Goal: Obtain resource: Obtain resource

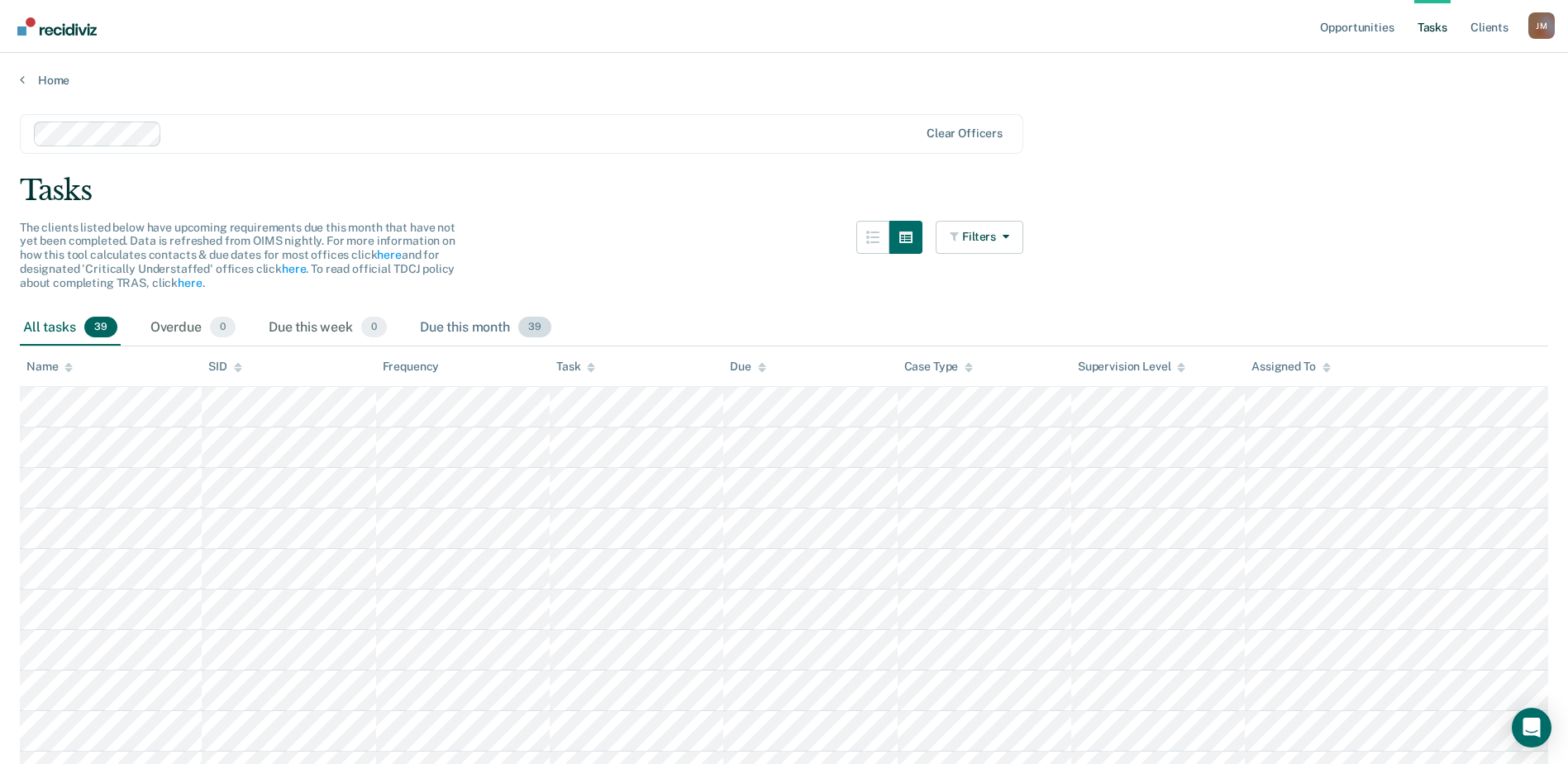
click at [473, 327] on div "Due this month 39" at bounding box center [485, 328] width 138 height 36
click at [174, 328] on div "Overdue 0" at bounding box center [192, 328] width 91 height 36
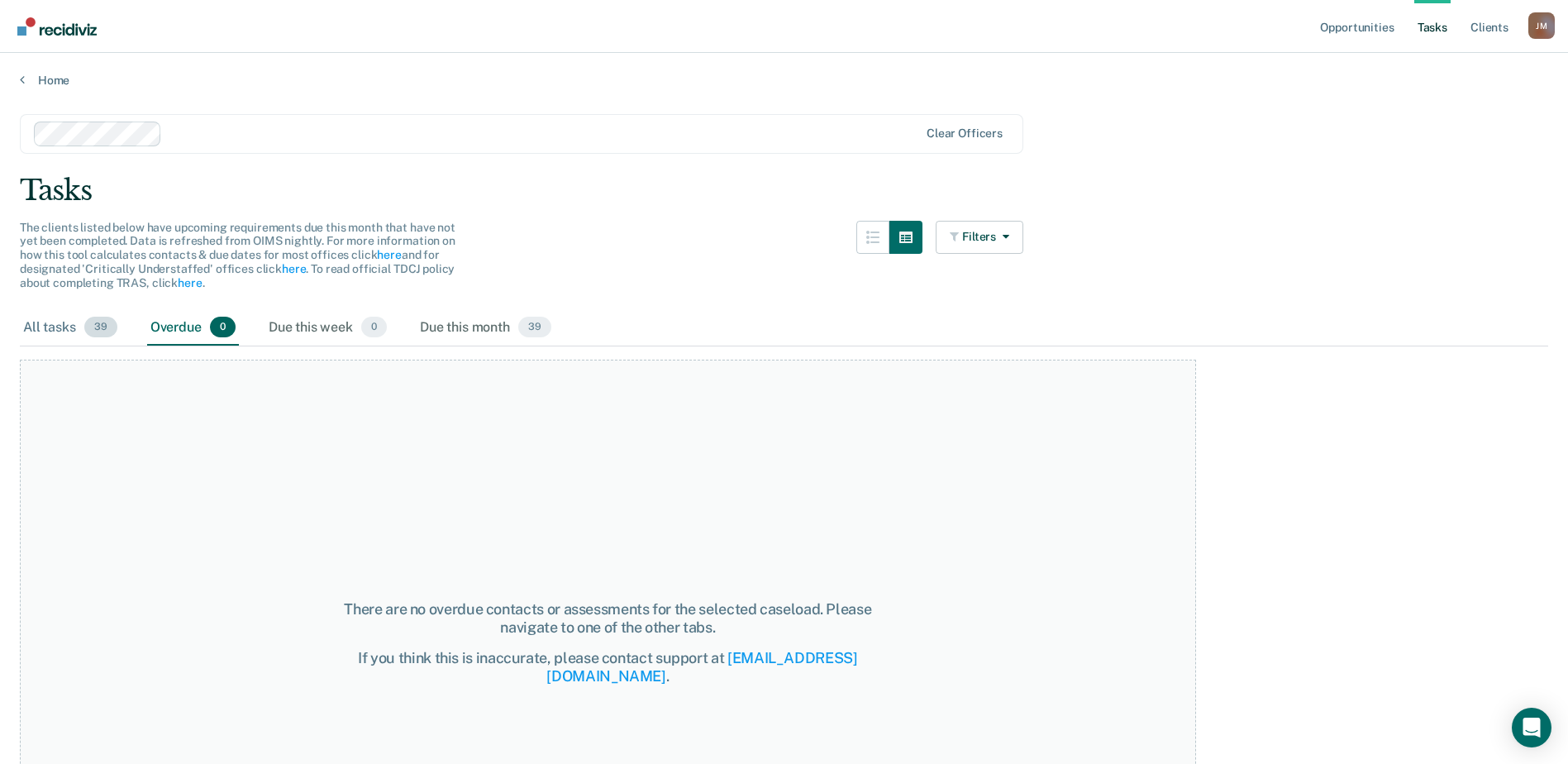
click at [54, 325] on div "All tasks 39" at bounding box center [70, 328] width 100 height 36
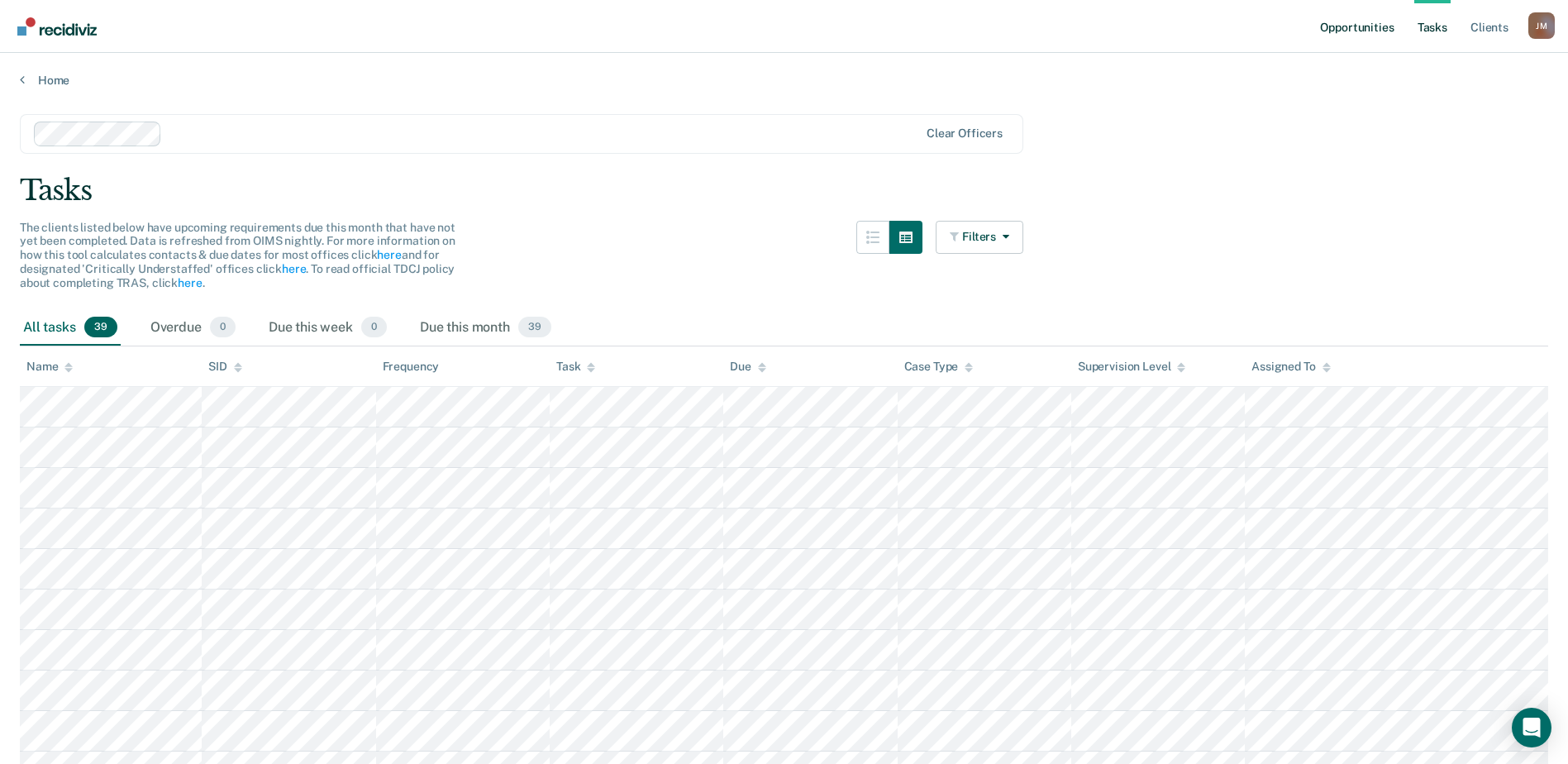
click at [1344, 32] on link "Opportunities" at bounding box center [1356, 26] width 81 height 53
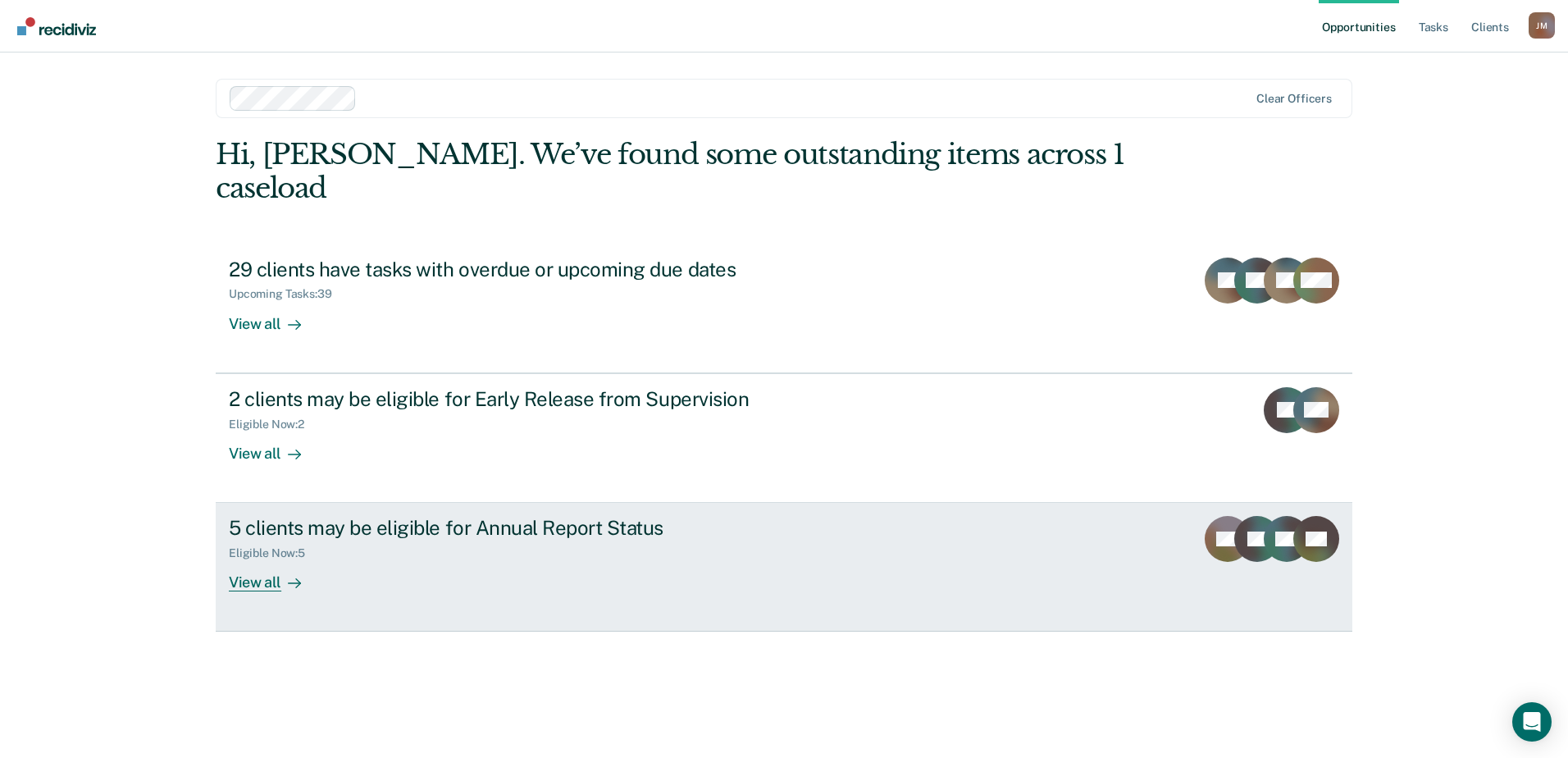
click at [272, 546] on div "Eligible Now : 5" at bounding box center [274, 553] width 90 height 14
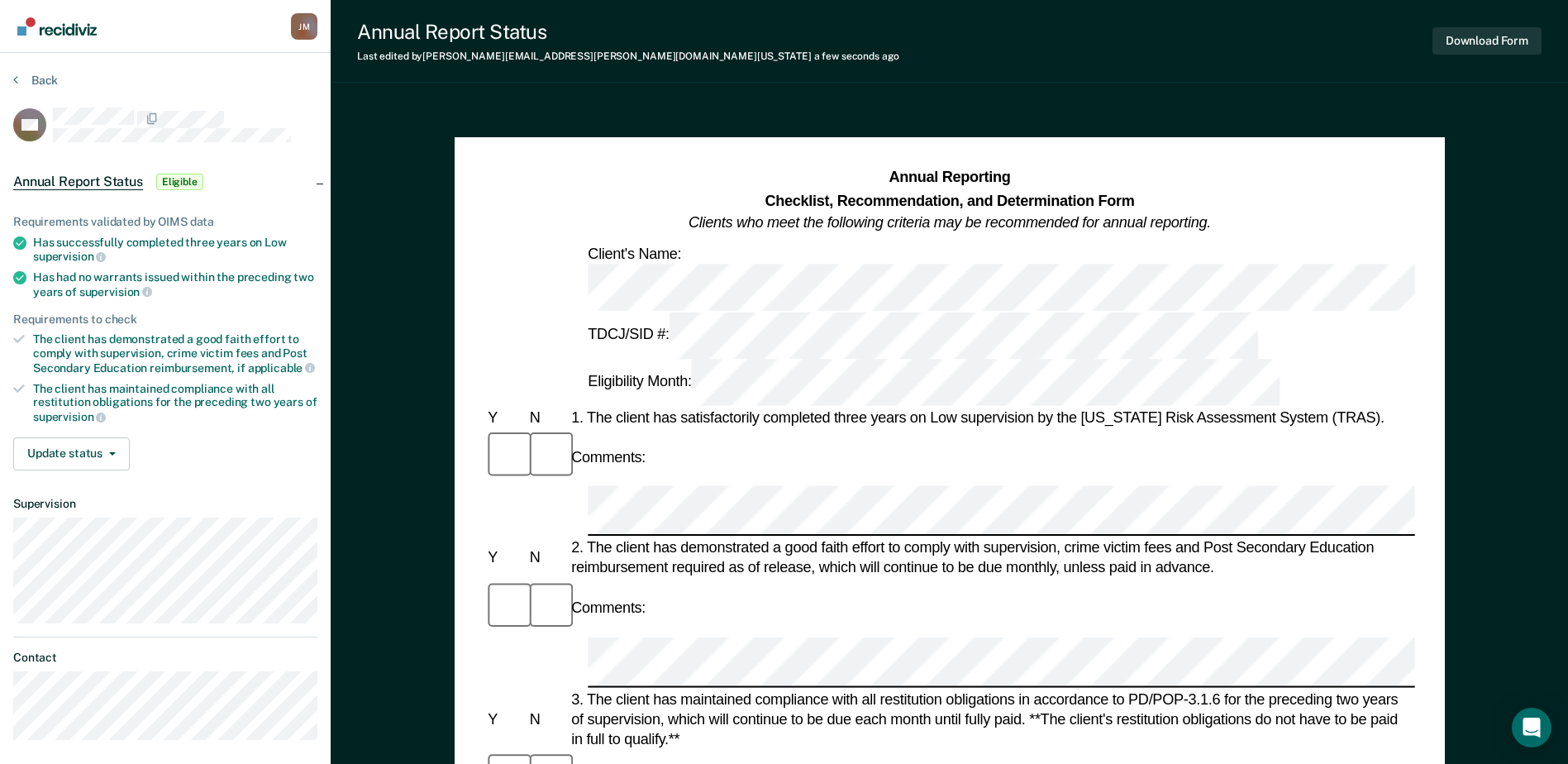
click at [485, 429] on div at bounding box center [505, 456] width 42 height 55
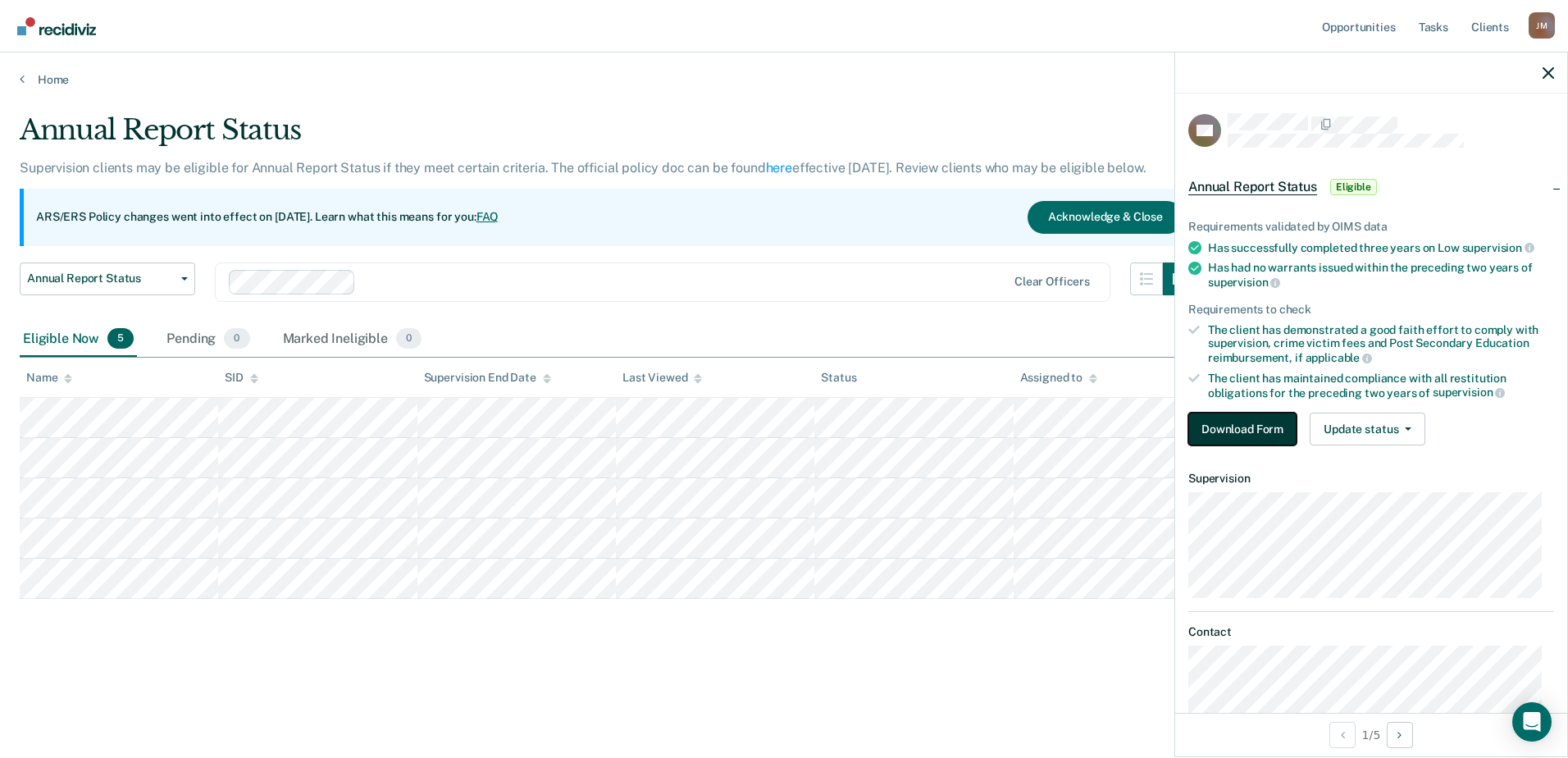
click at [1228, 421] on button "Download Form" at bounding box center [1243, 428] width 109 height 33
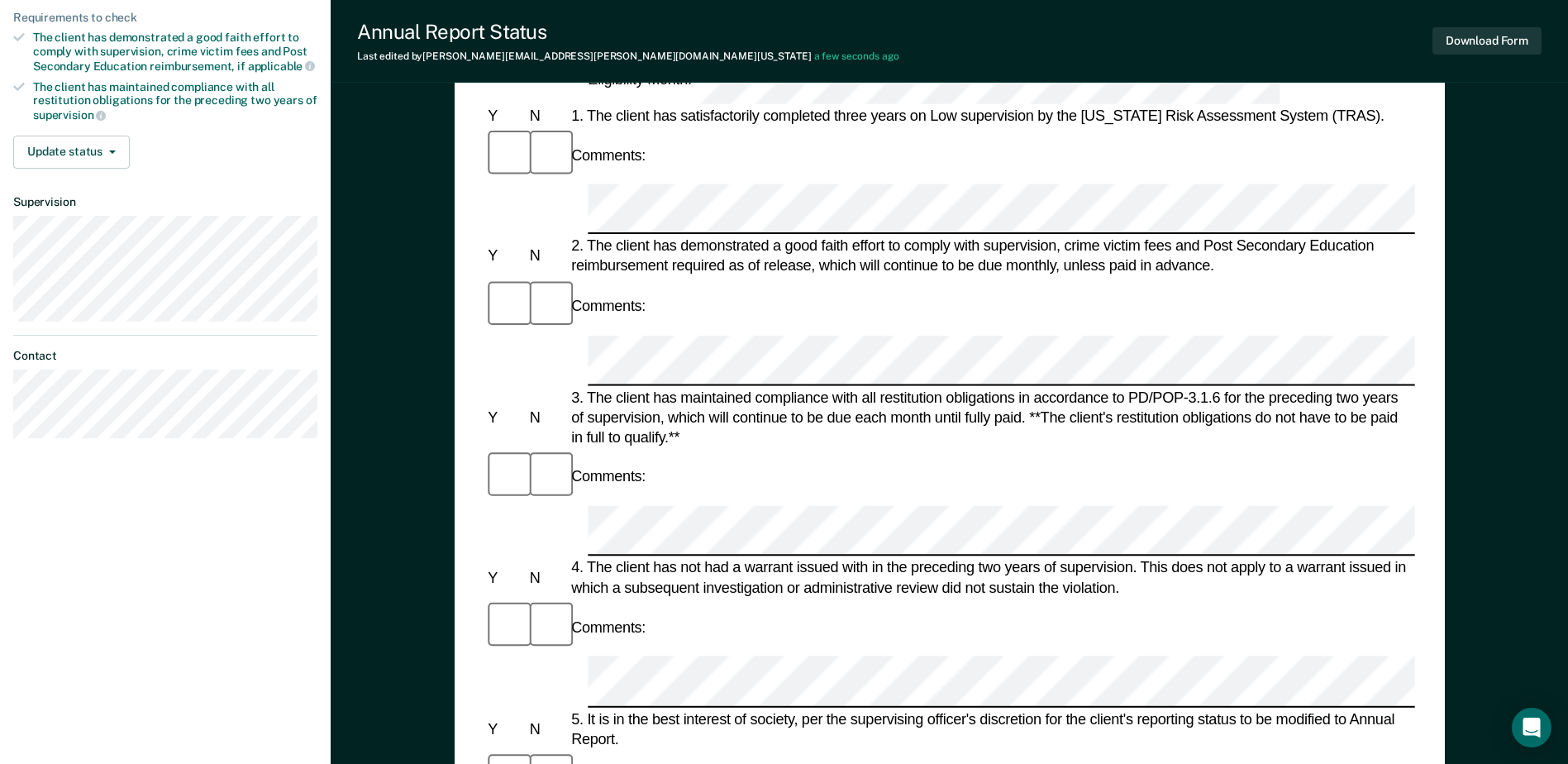
scroll to position [330, 0]
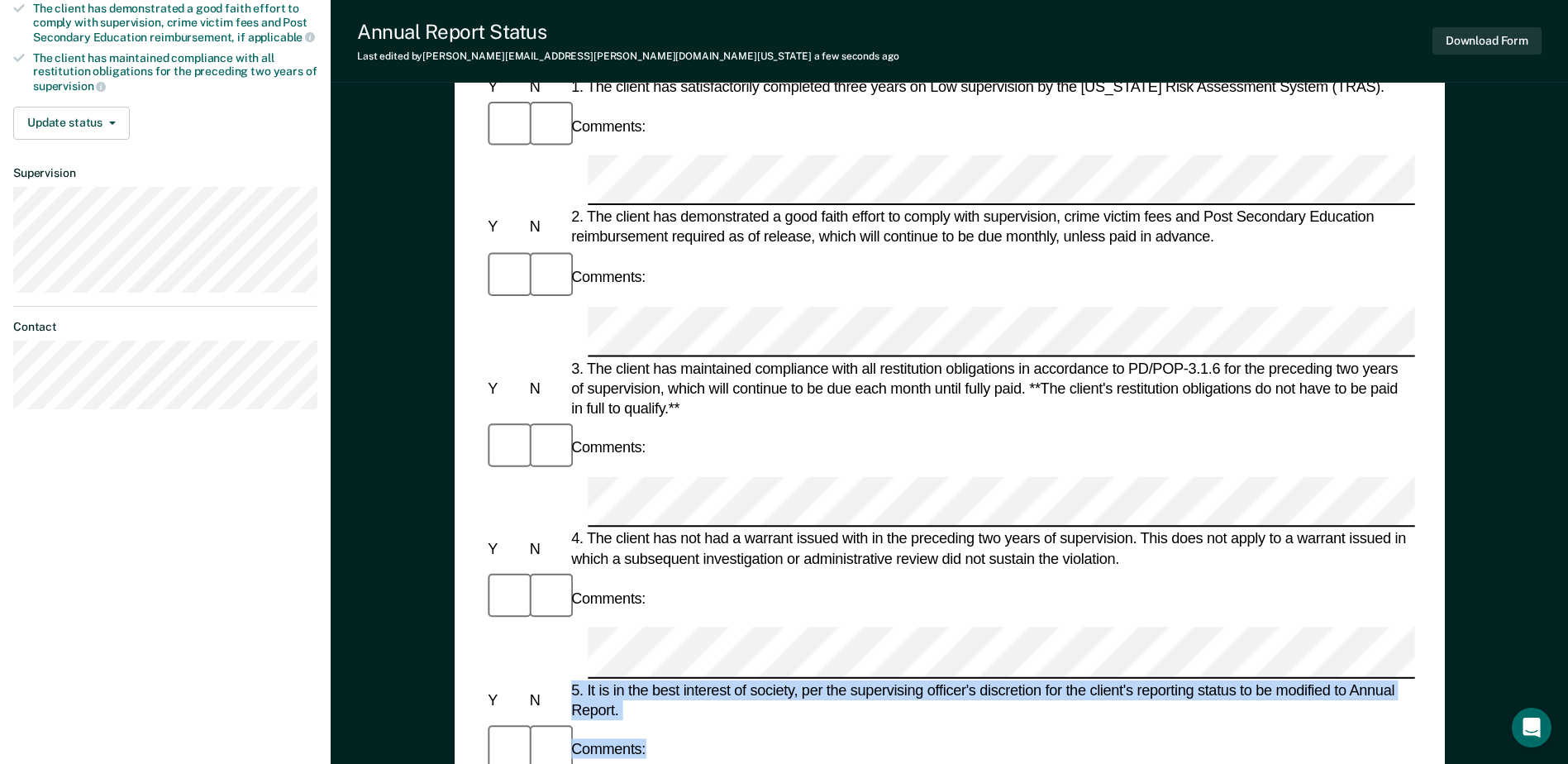
drag, startPoint x: 567, startPoint y: 372, endPoint x: 660, endPoint y: 413, distance: 101.6
click at [660, 413] on form "Annual Reporting Checklist, Recommendation, and Determination Form Clients who …" at bounding box center [949, 778] width 930 height 1885
drag, startPoint x: 660, startPoint y: 413, endPoint x: 593, endPoint y: 387, distance: 71.9
copy form "5. It is in the best interest of society, per the supervising officer's discret…"
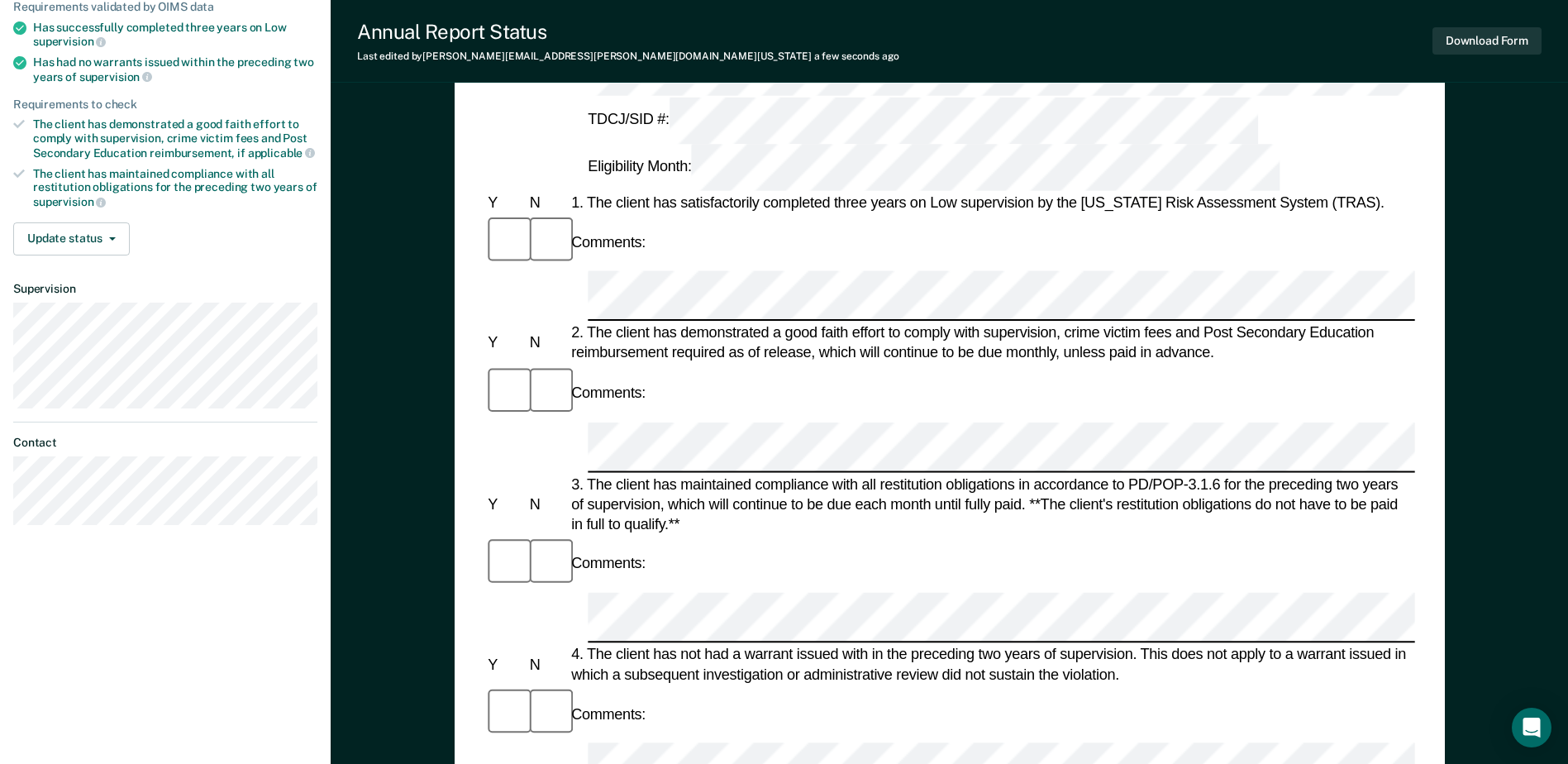
scroll to position [248, 0]
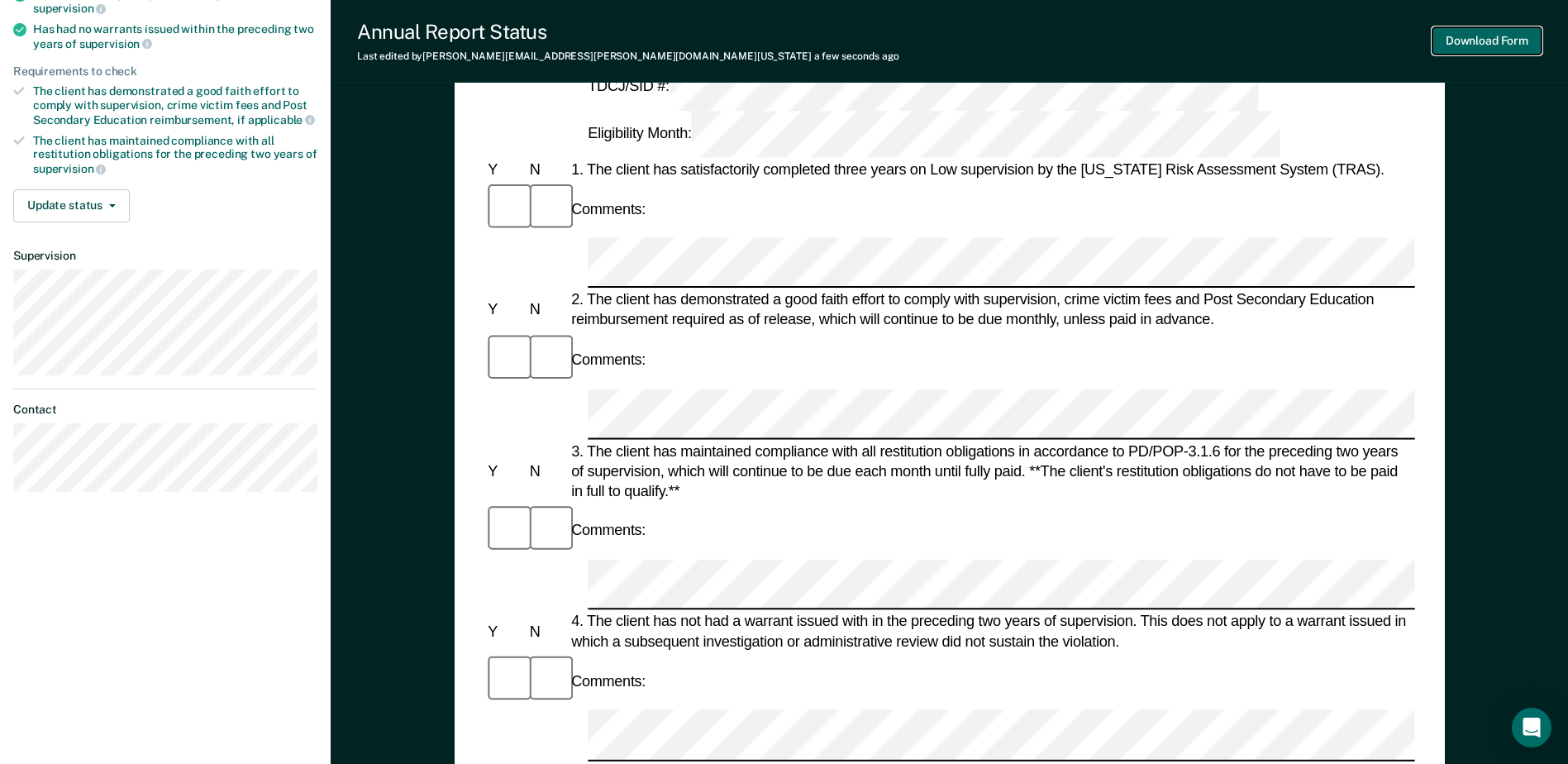
click at [1476, 43] on button "Download Form" at bounding box center [1487, 41] width 110 height 27
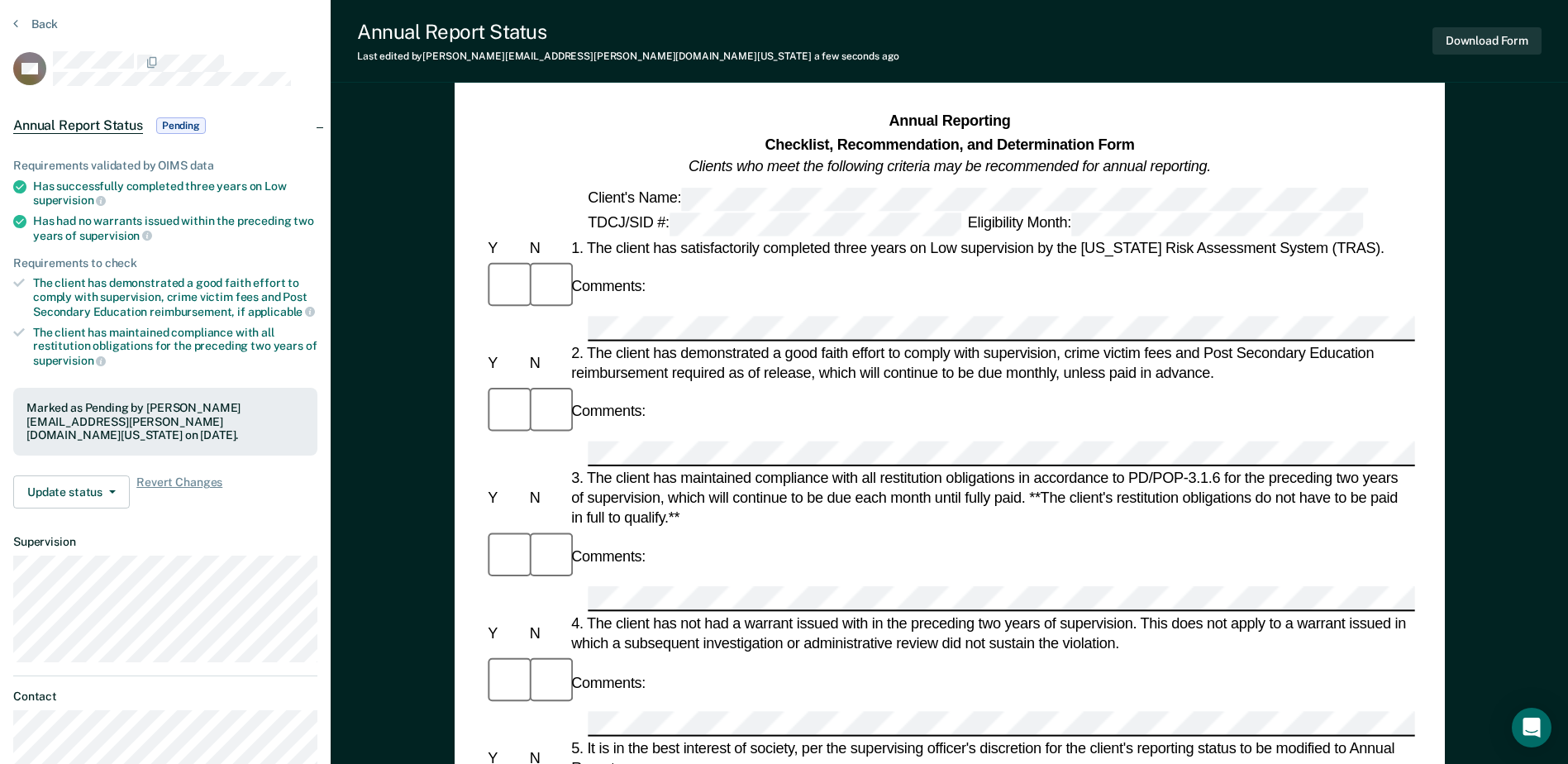
scroll to position [0, 0]
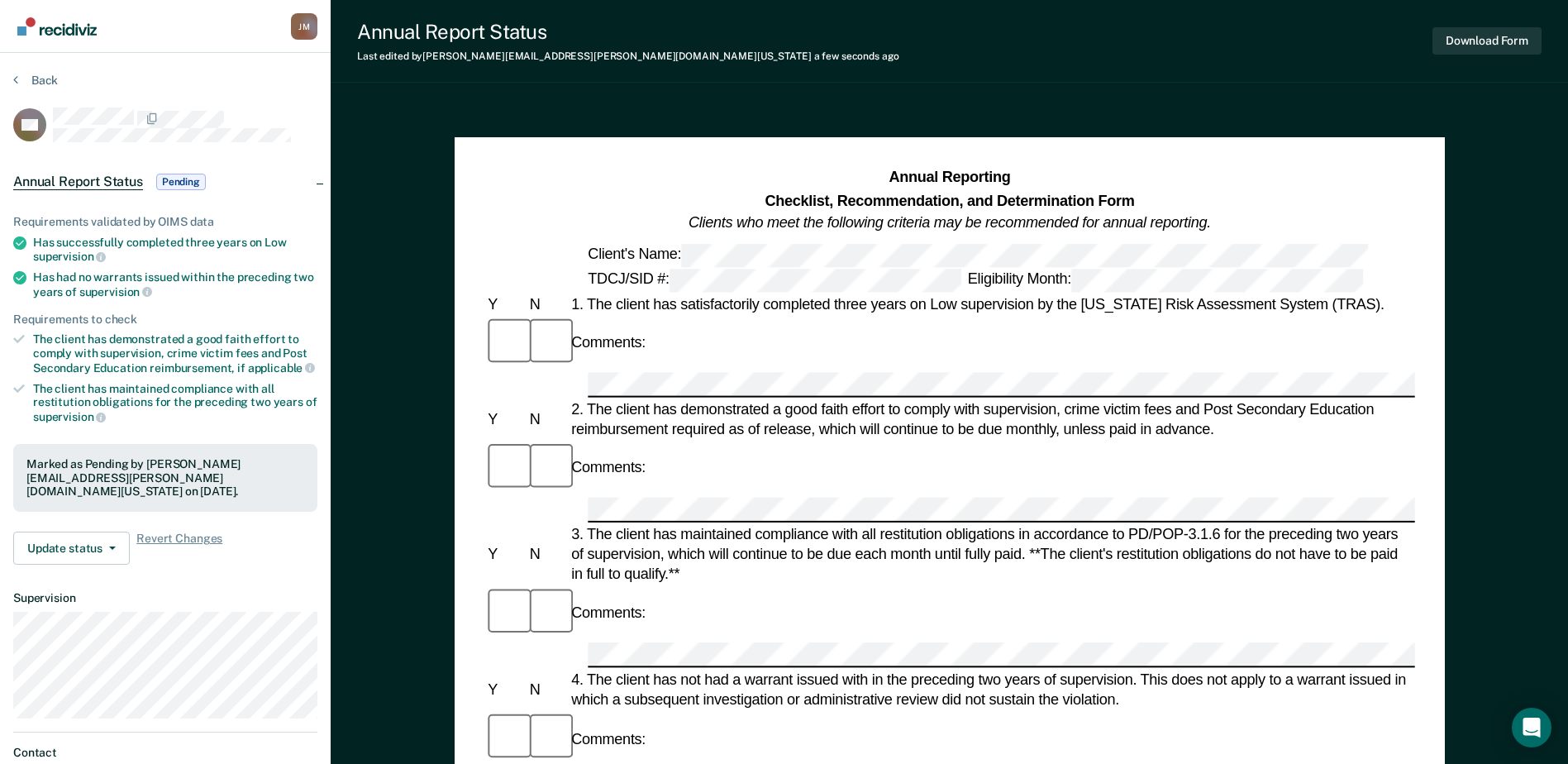
click at [387, 95] on div "Annual Report Status Last edited by [PERSON_NAME][EMAIL_ADDRESS][PERSON_NAME][D…" at bounding box center [949, 740] width 1238 height 1480
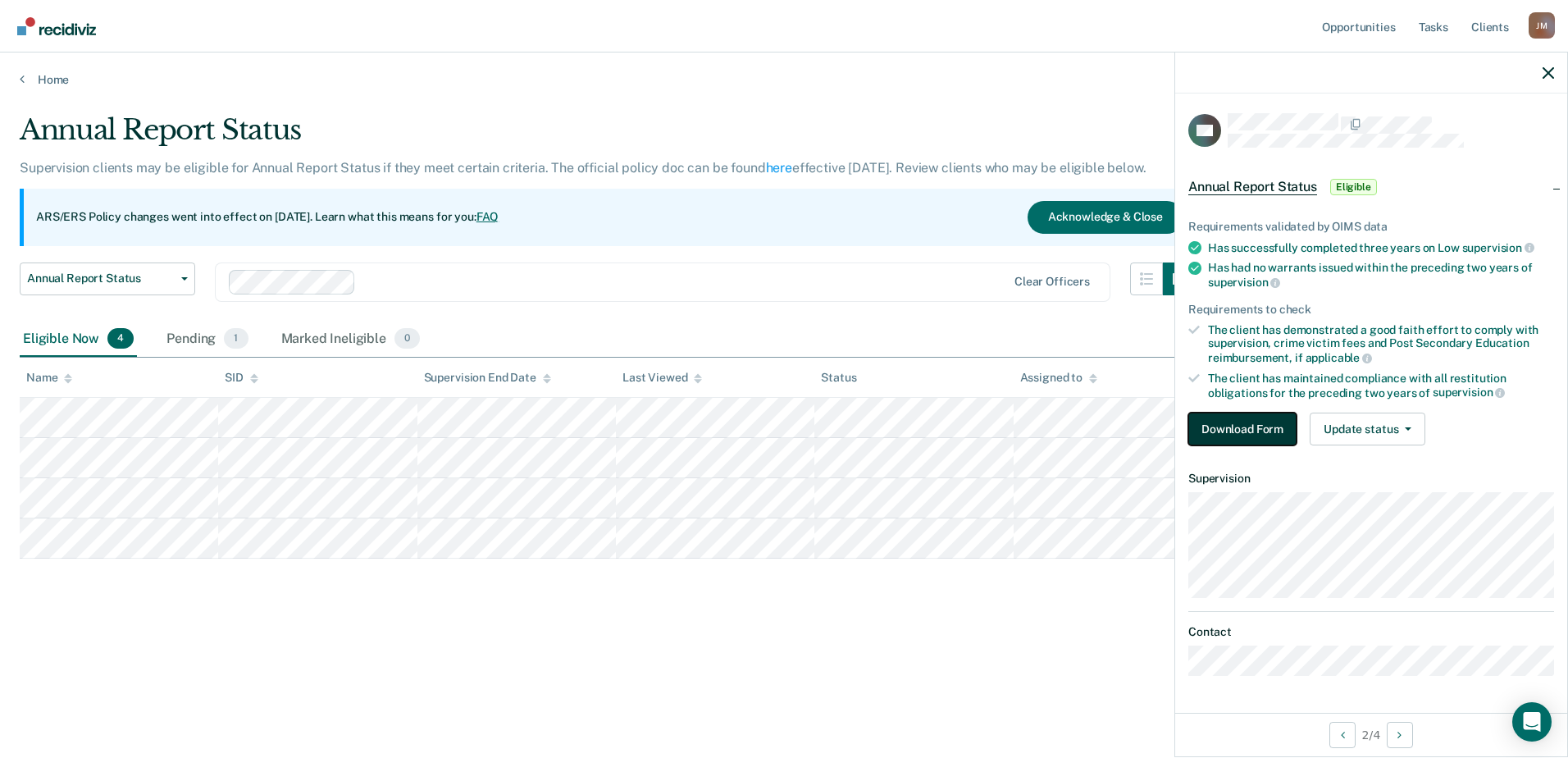
click at [1233, 433] on button "Download Form" at bounding box center [1243, 428] width 109 height 33
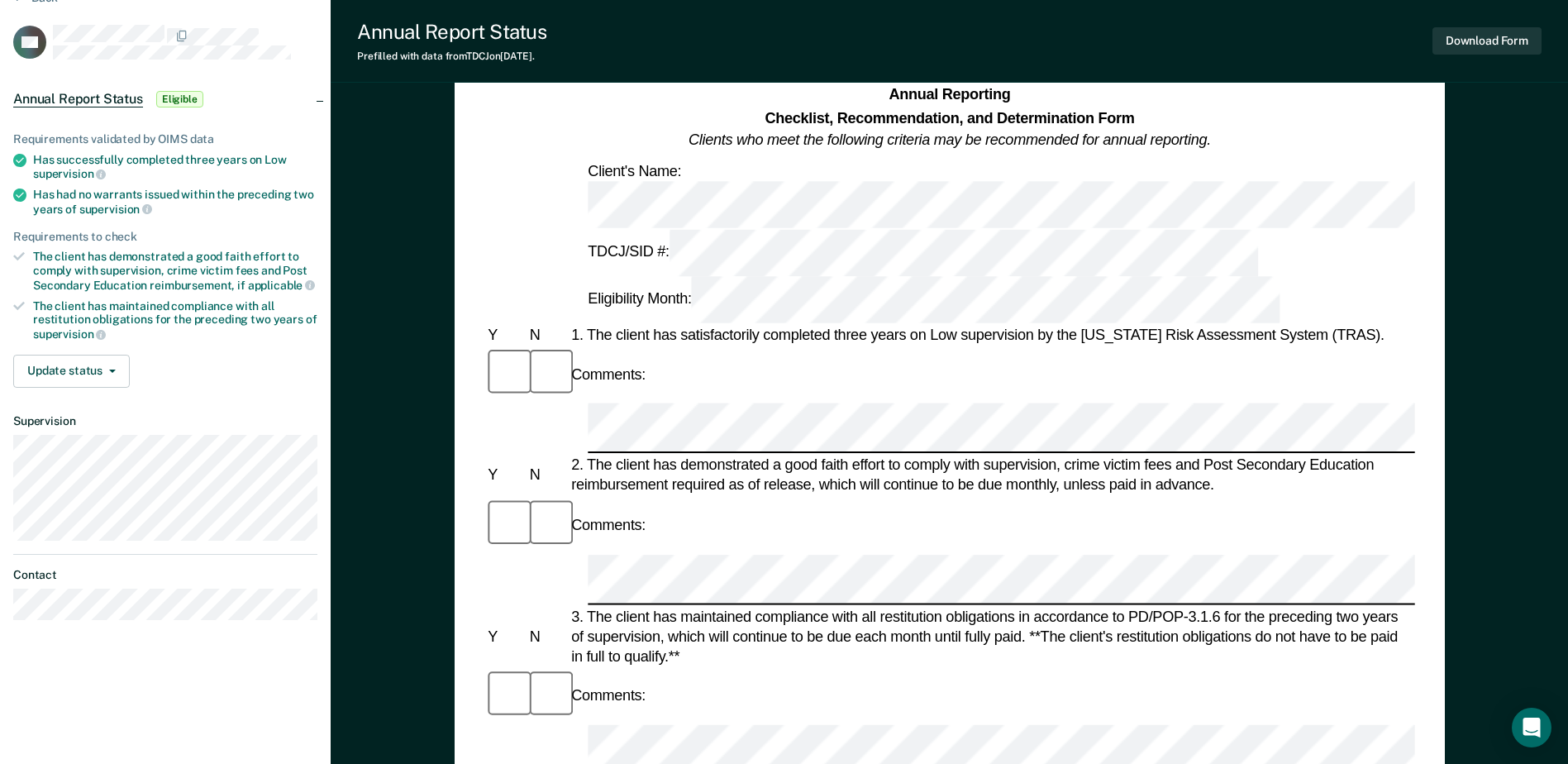
scroll to position [166, 0]
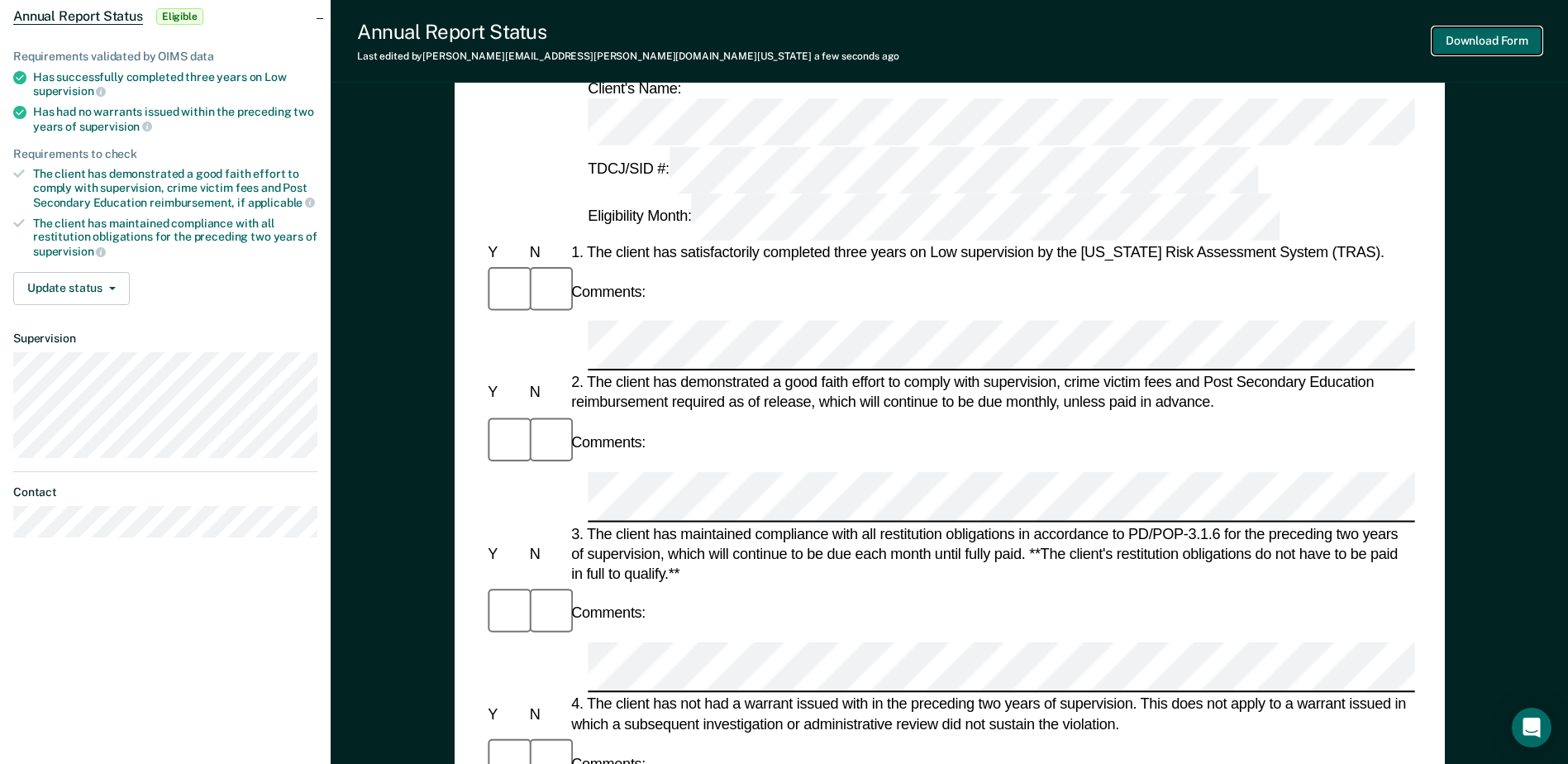
click at [1495, 38] on button "Download Form" at bounding box center [1487, 41] width 110 height 27
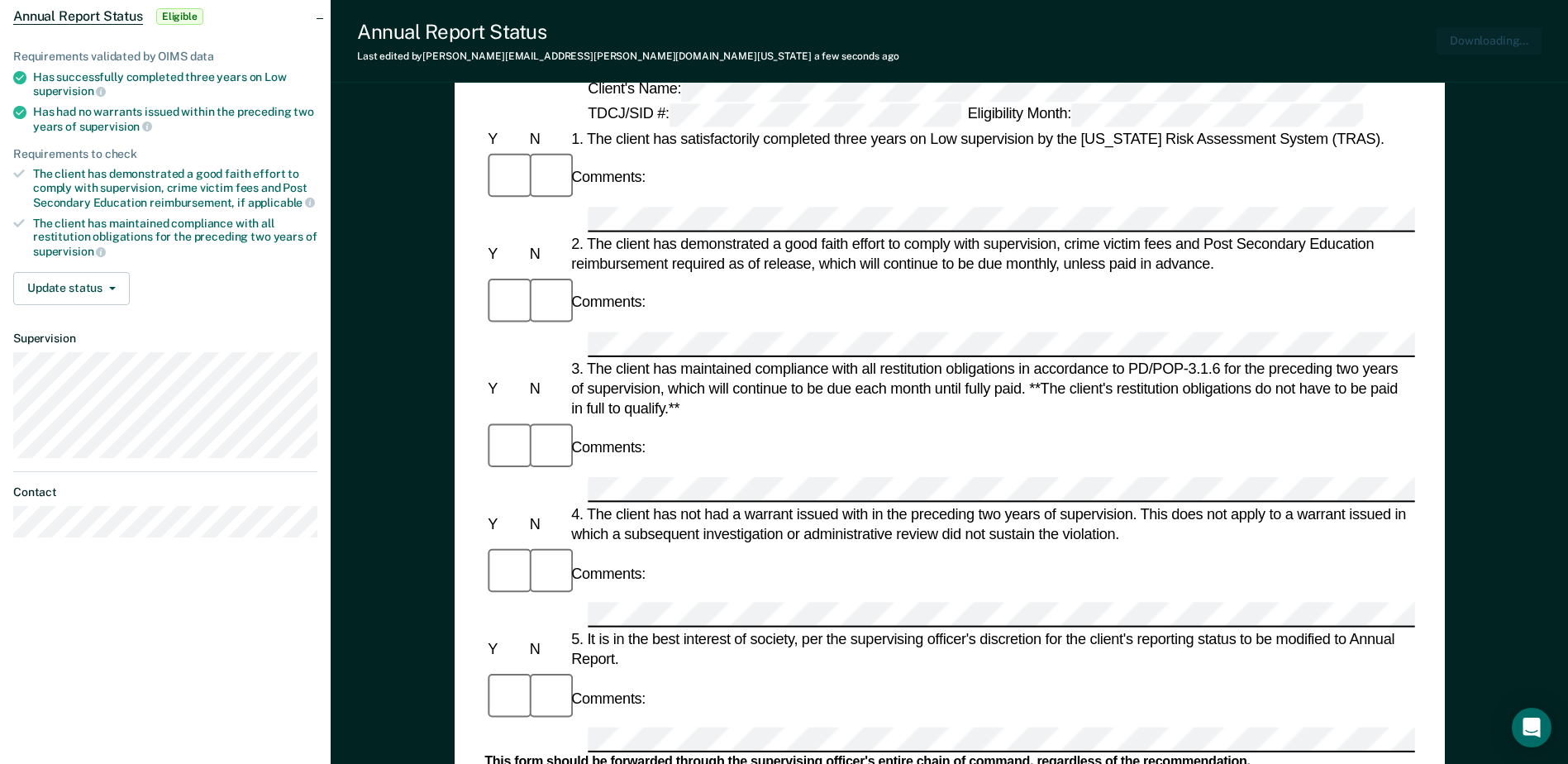
scroll to position [0, 0]
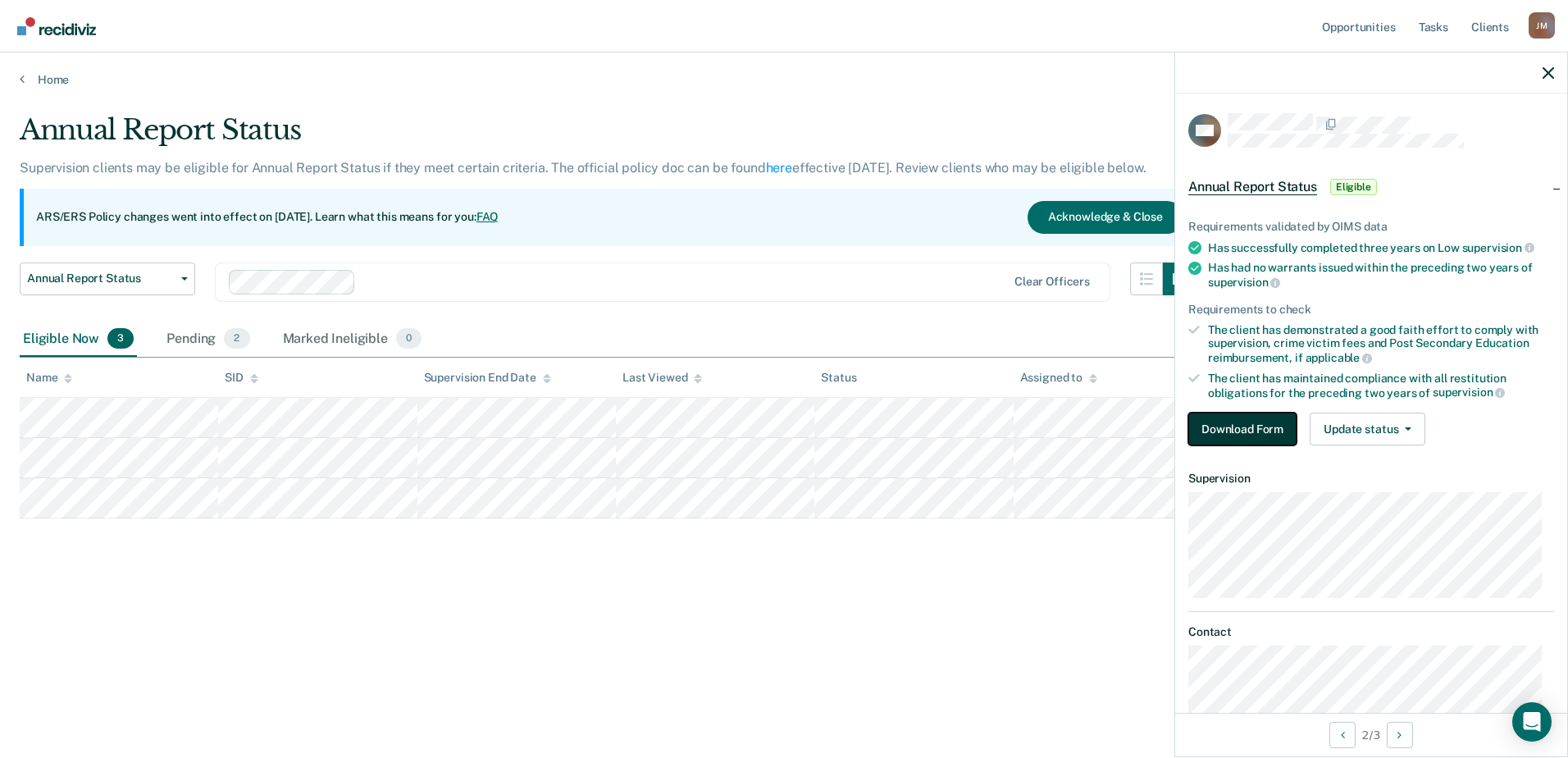
click at [1259, 434] on button "Download Form" at bounding box center [1243, 428] width 109 height 33
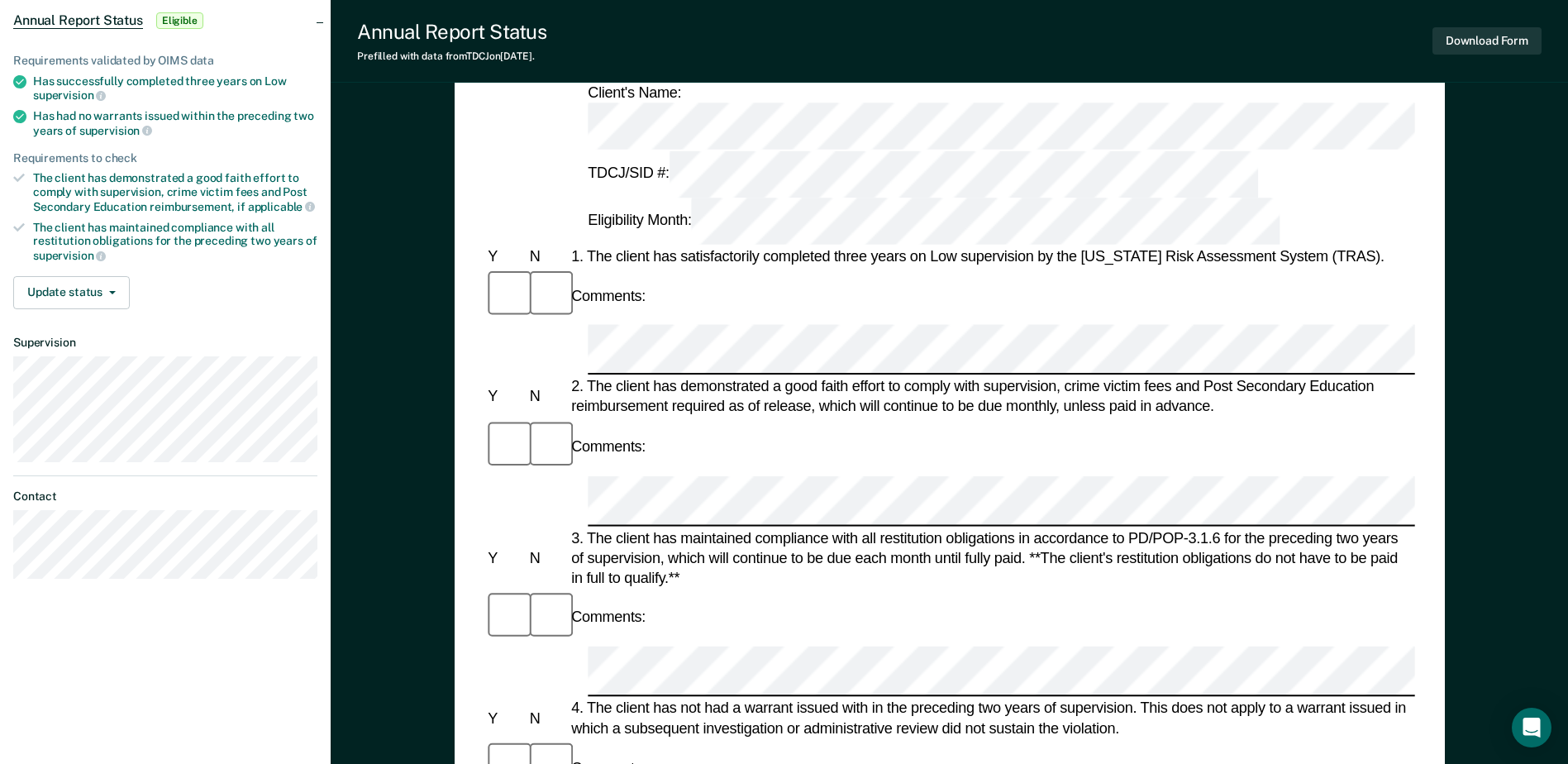
scroll to position [166, 0]
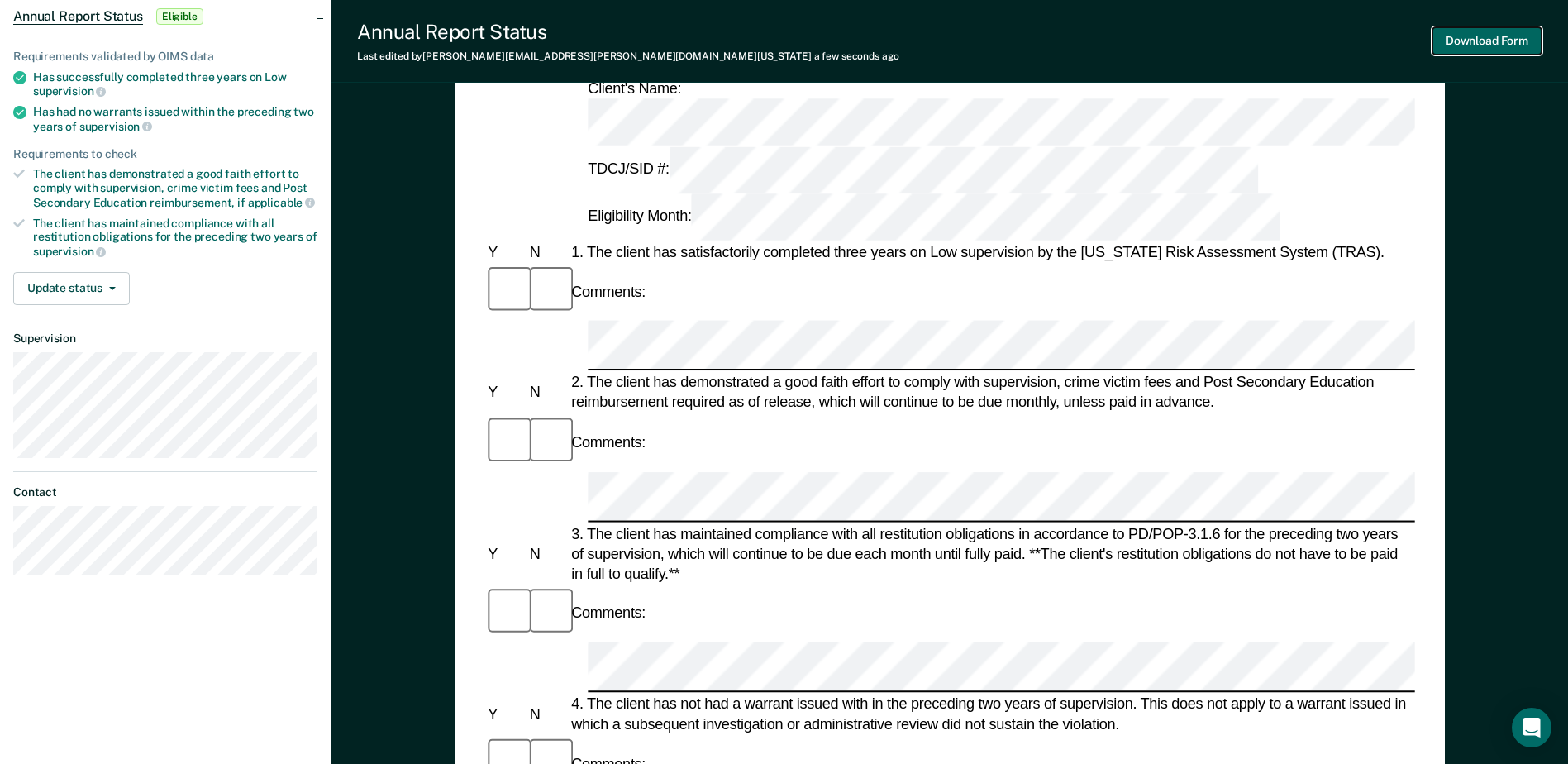
click at [1485, 43] on button "Download Form" at bounding box center [1487, 41] width 110 height 27
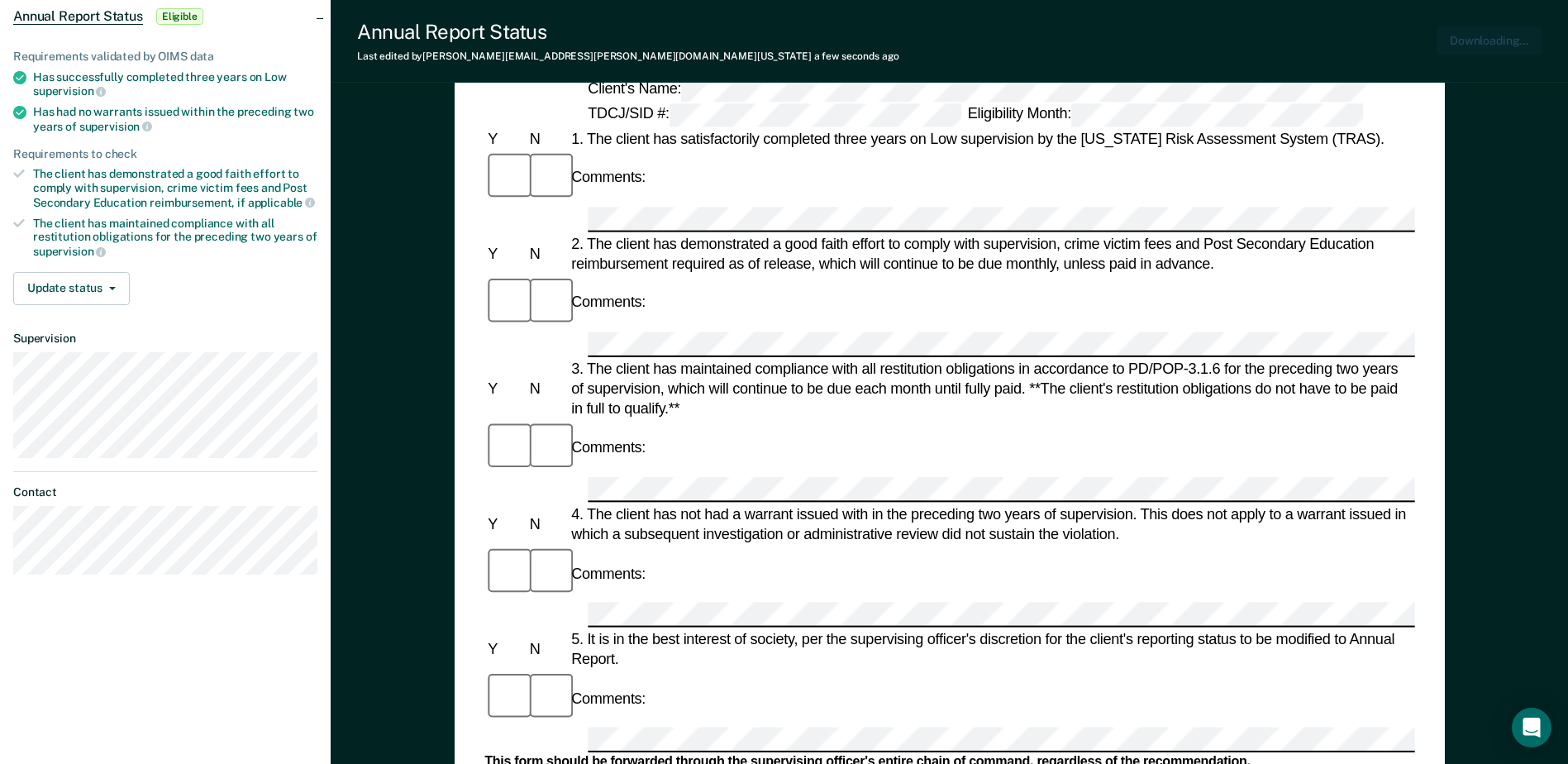
scroll to position [0, 0]
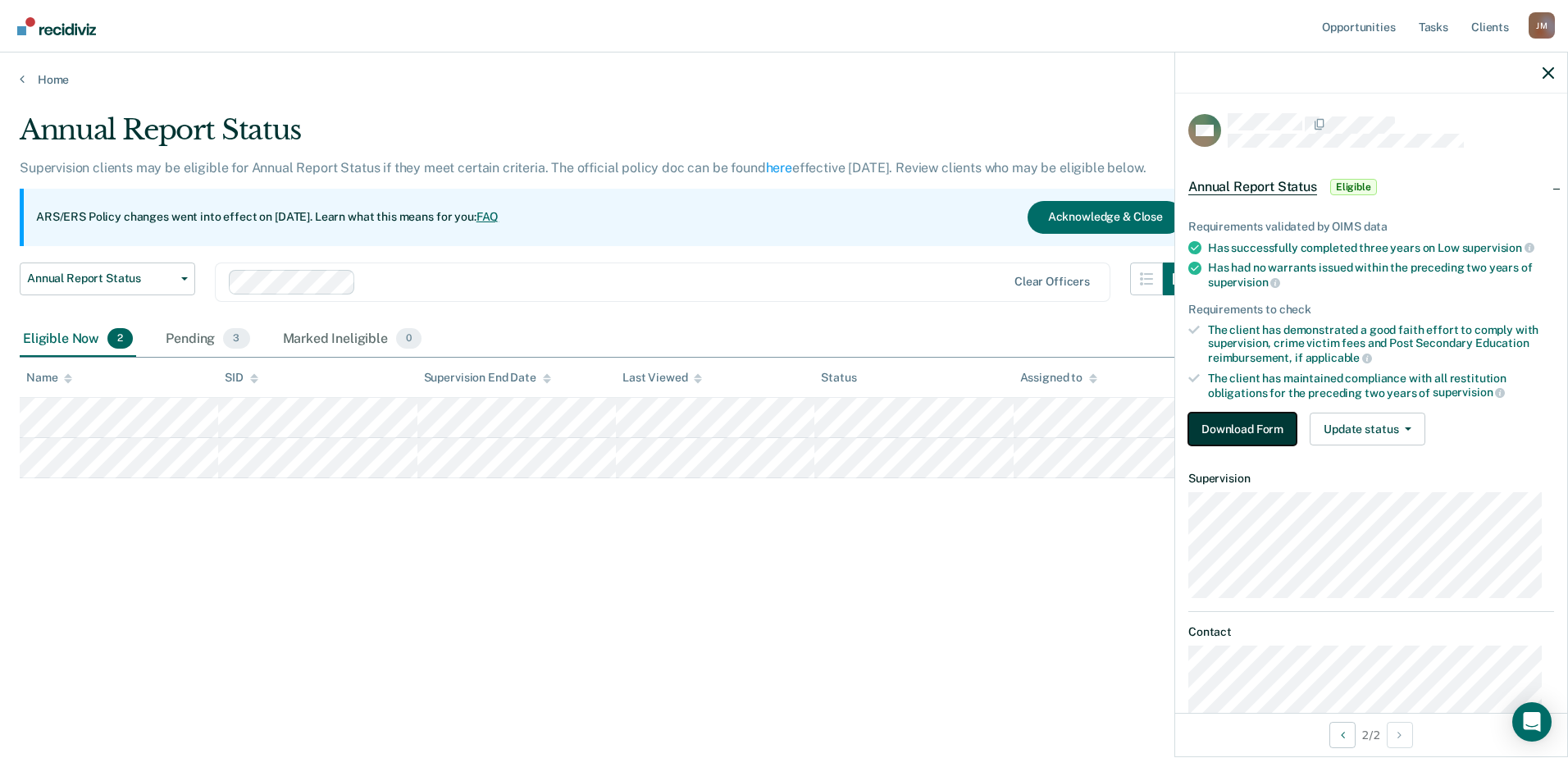
click at [1222, 415] on button "Download Form" at bounding box center [1243, 428] width 109 height 33
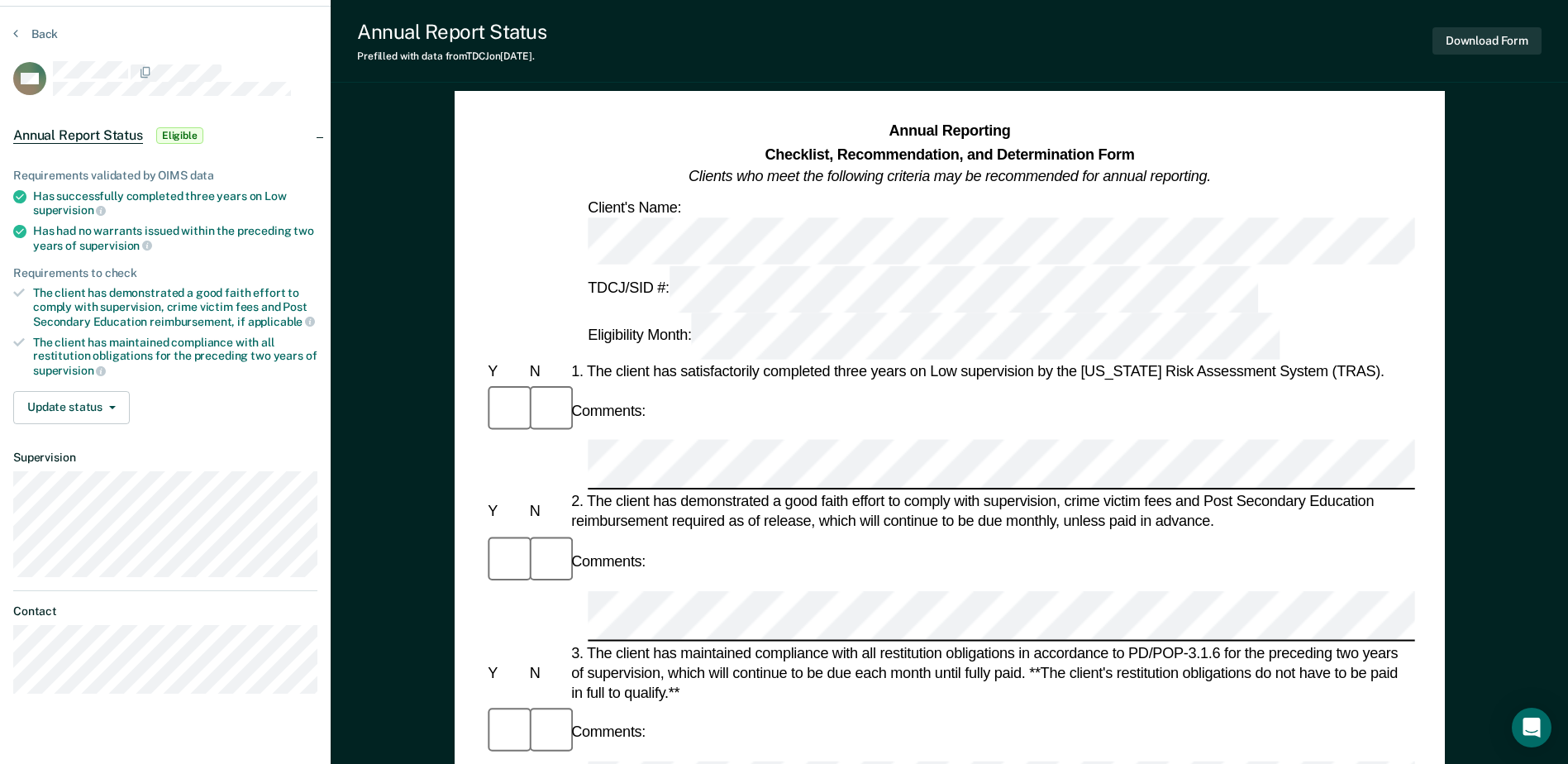
scroll to position [82, 0]
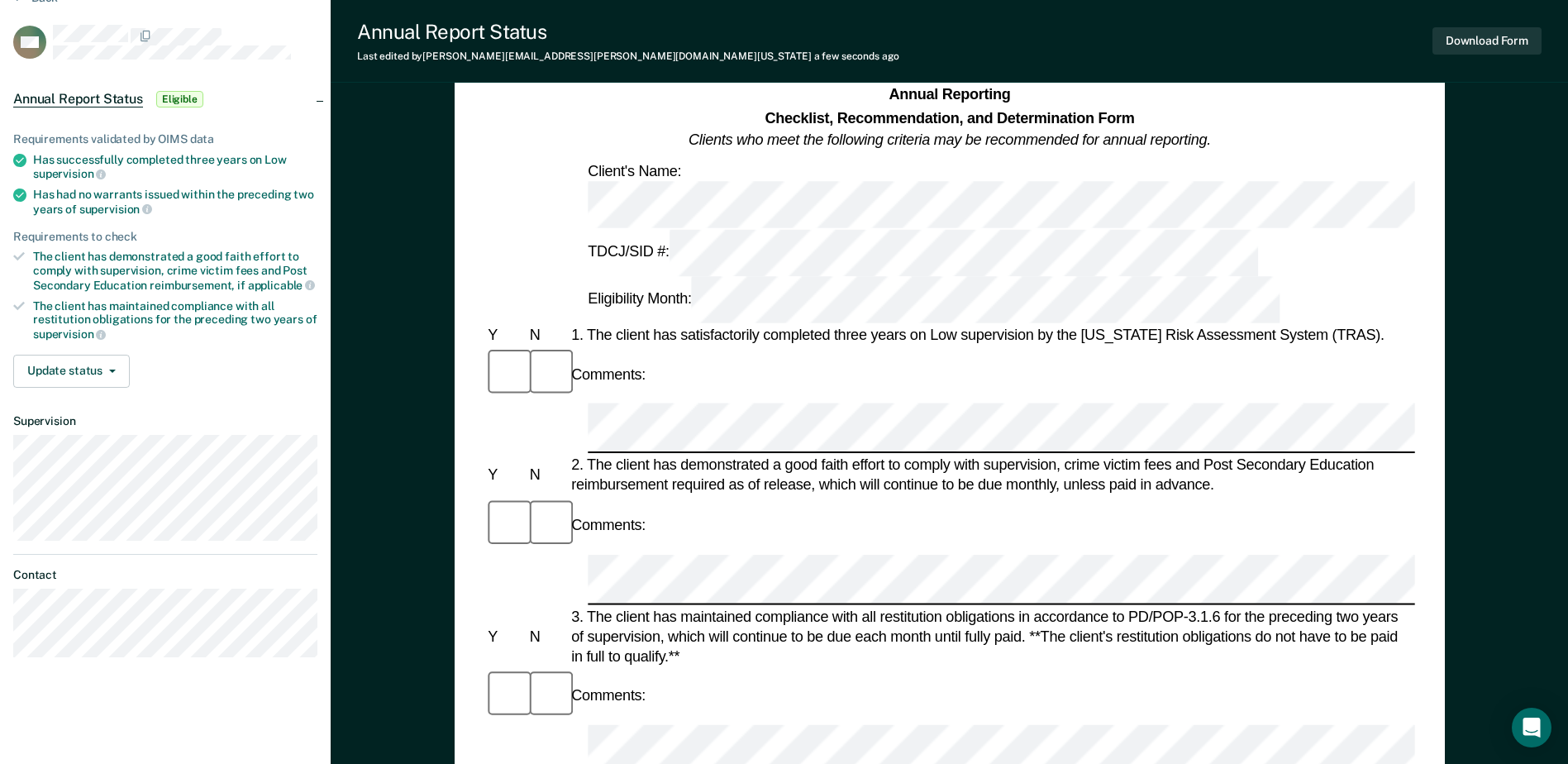
drag, startPoint x: 1119, startPoint y: 662, endPoint x: 1124, endPoint y: 673, distance: 12.1
click at [1502, 44] on button "Download Form" at bounding box center [1487, 41] width 110 height 27
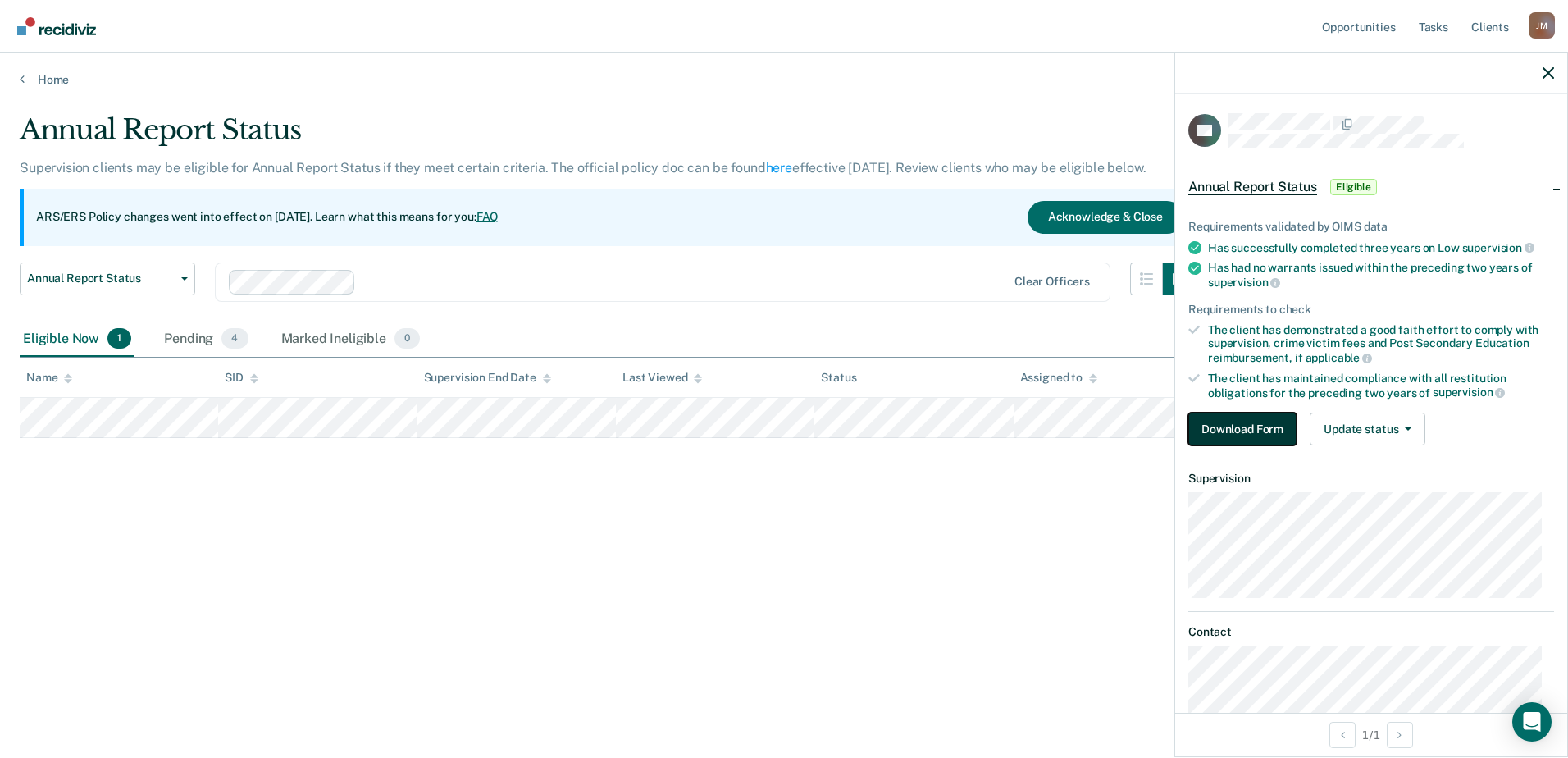
click at [1271, 428] on button "Download Form" at bounding box center [1243, 428] width 109 height 33
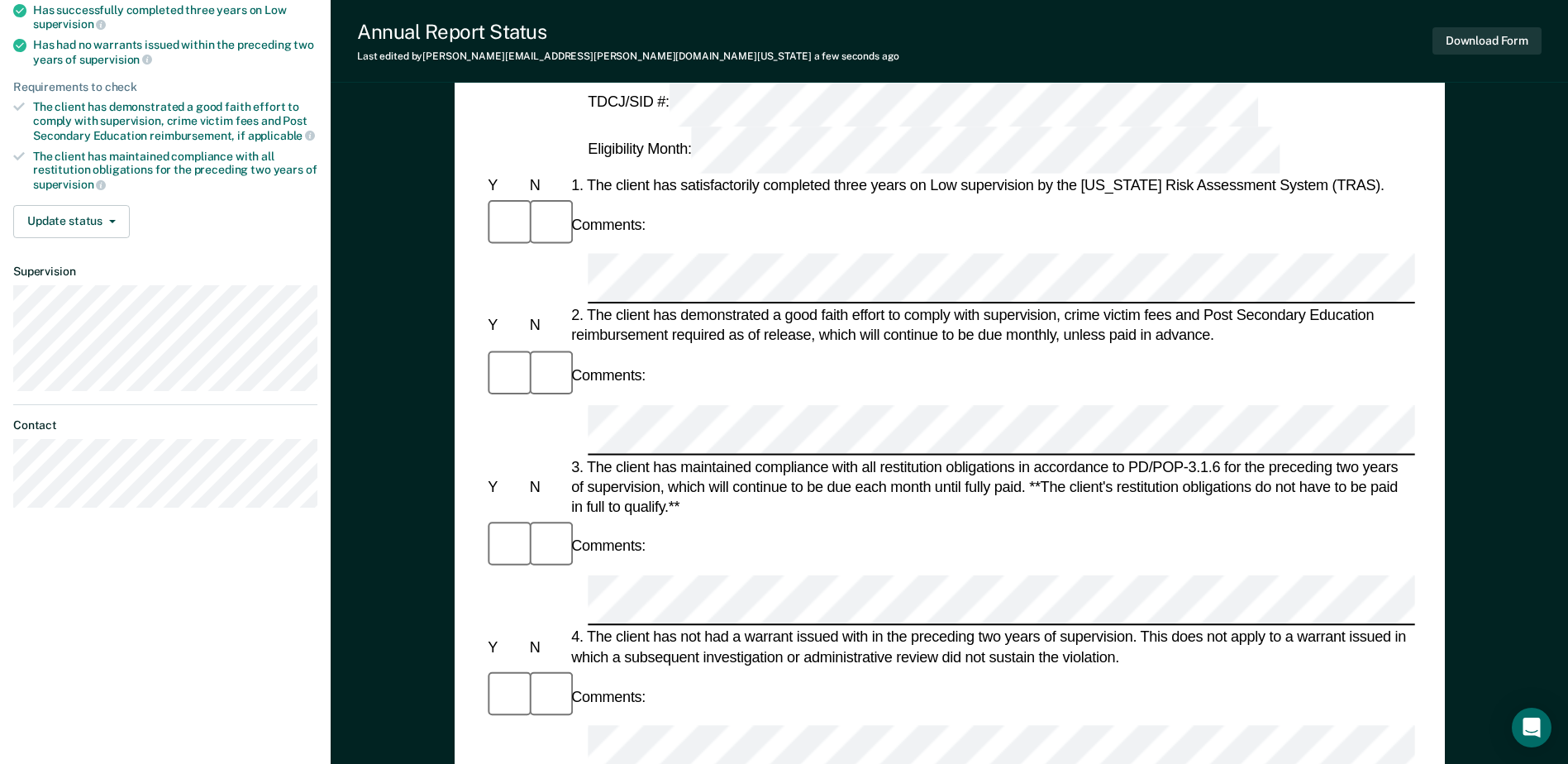
scroll to position [248, 0]
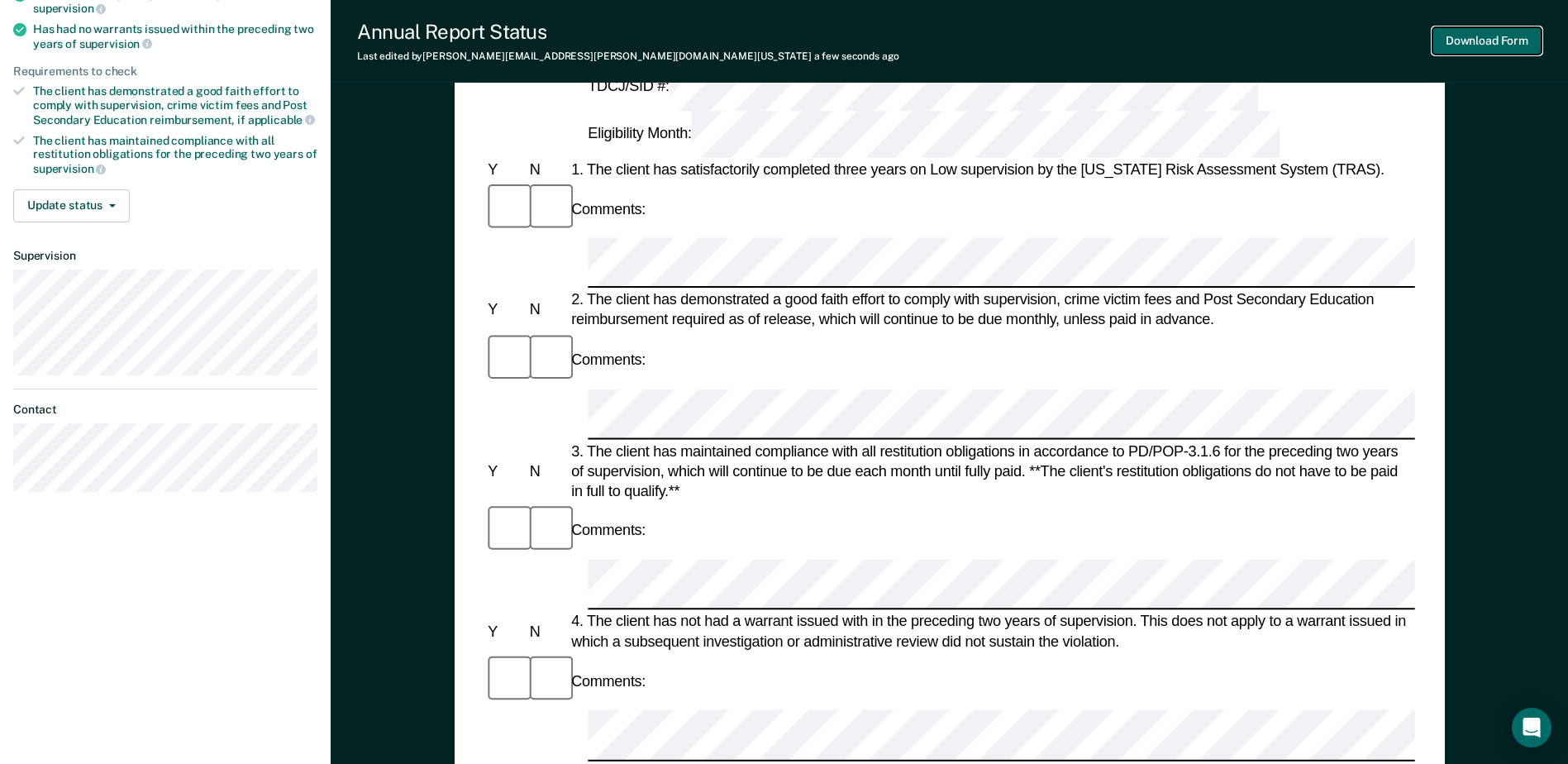
click at [1494, 38] on button "Download Form" at bounding box center [1487, 41] width 110 height 27
